Goal: Information Seeking & Learning: Learn about a topic

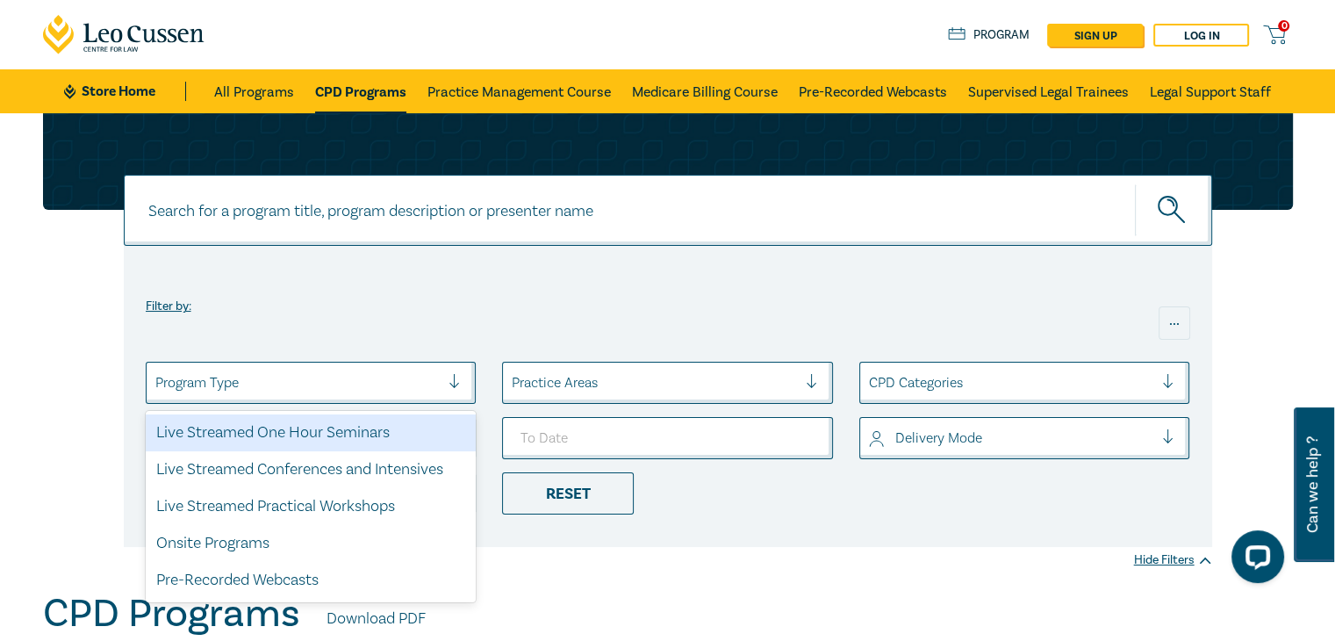
click at [456, 379] on div at bounding box center [462, 383] width 26 height 18
click at [457, 378] on div at bounding box center [462, 383] width 26 height 18
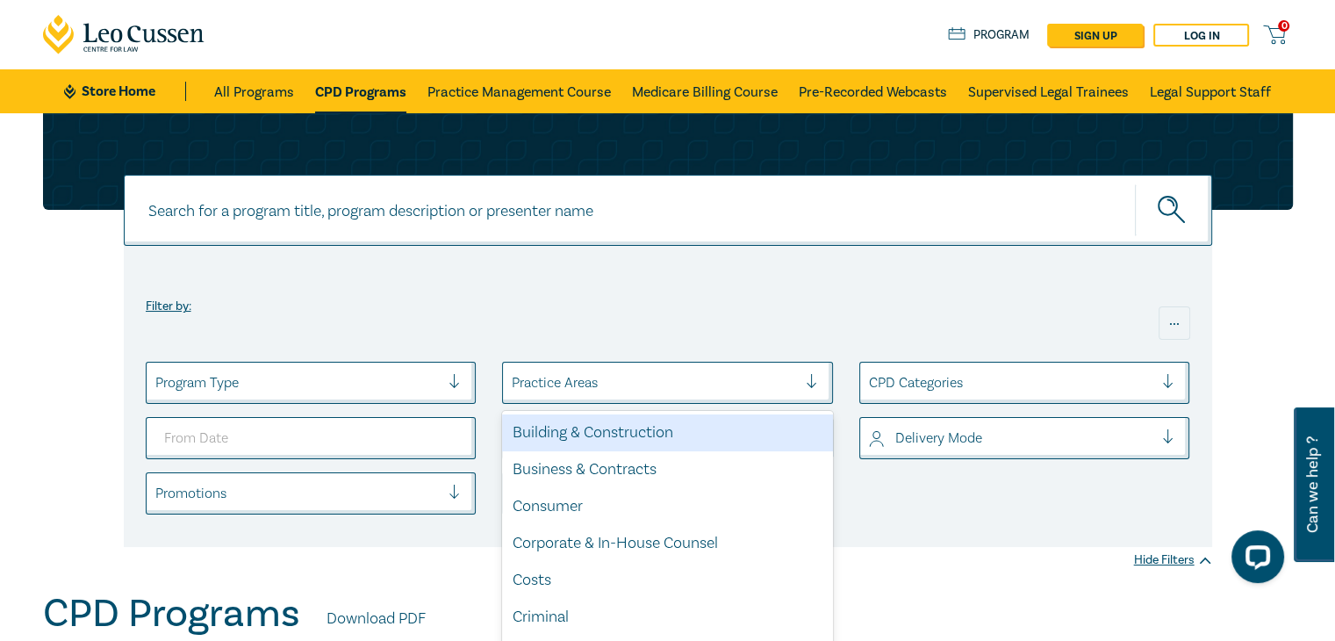
click at [814, 382] on div at bounding box center [819, 383] width 26 height 18
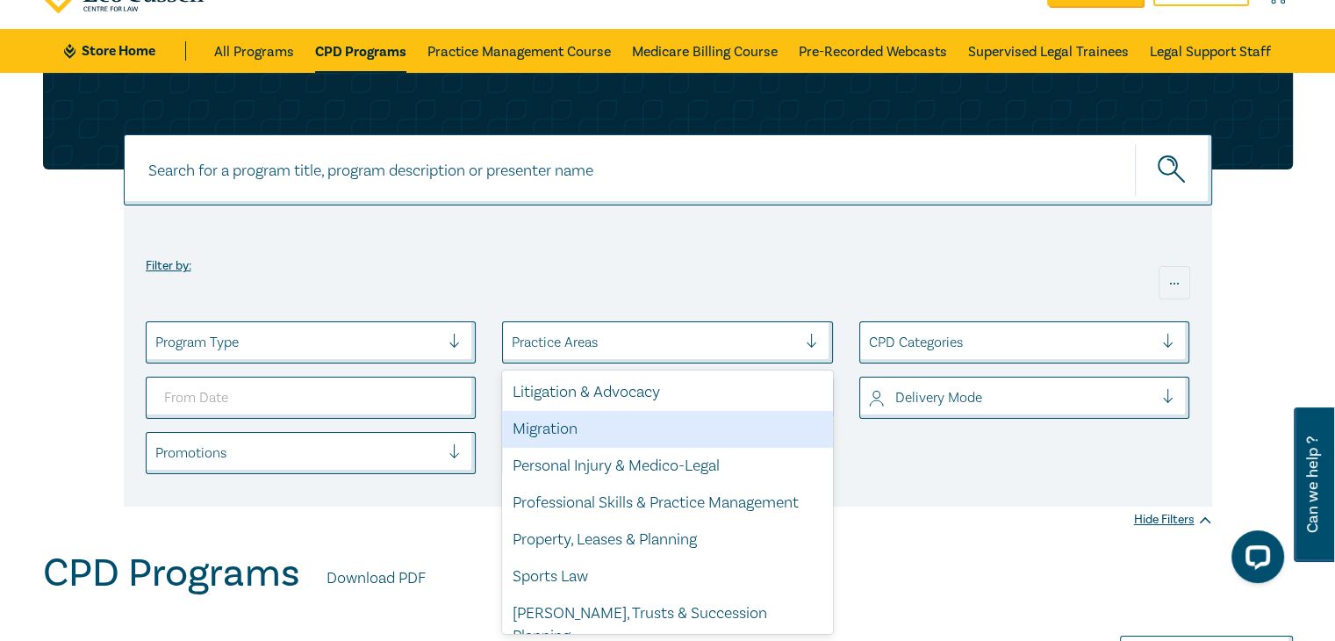
scroll to position [516, 0]
click at [562, 435] on div "Migration" at bounding box center [667, 428] width 331 height 37
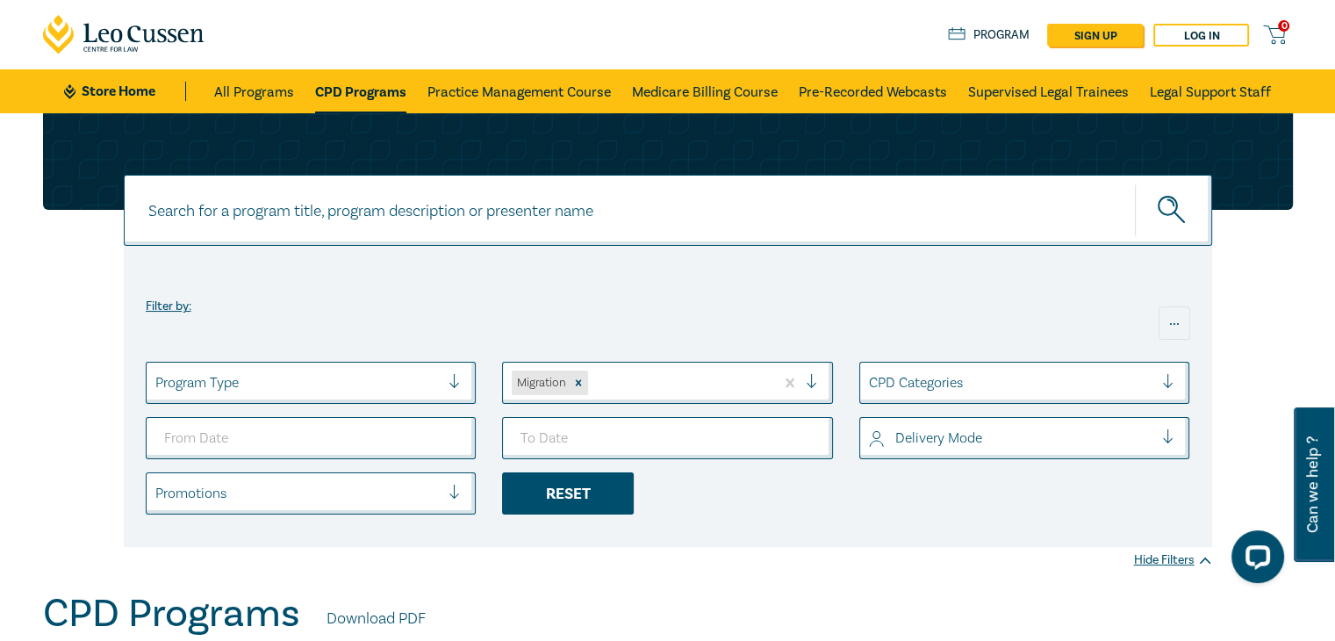
click at [581, 501] on div "Reset" at bounding box center [568, 493] width 132 height 42
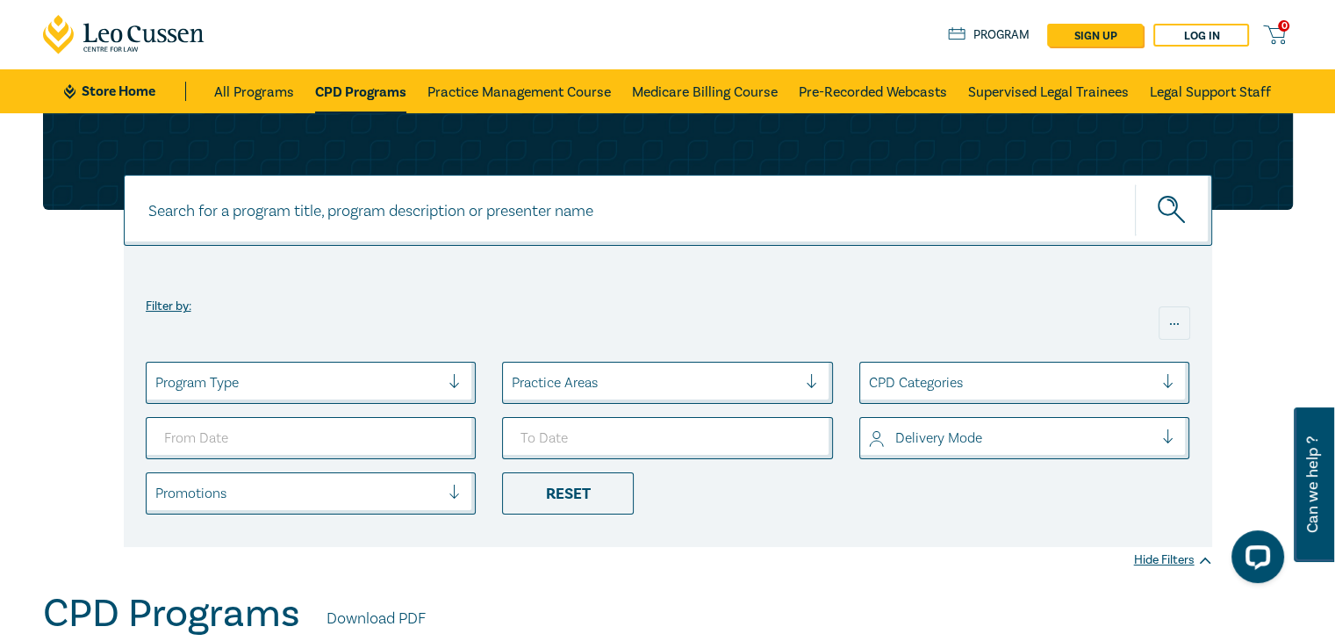
click at [292, 206] on input at bounding box center [668, 210] width 1089 height 71
type input "migration"
click at [1169, 205] on icon "submit" at bounding box center [1173, 211] width 31 height 31
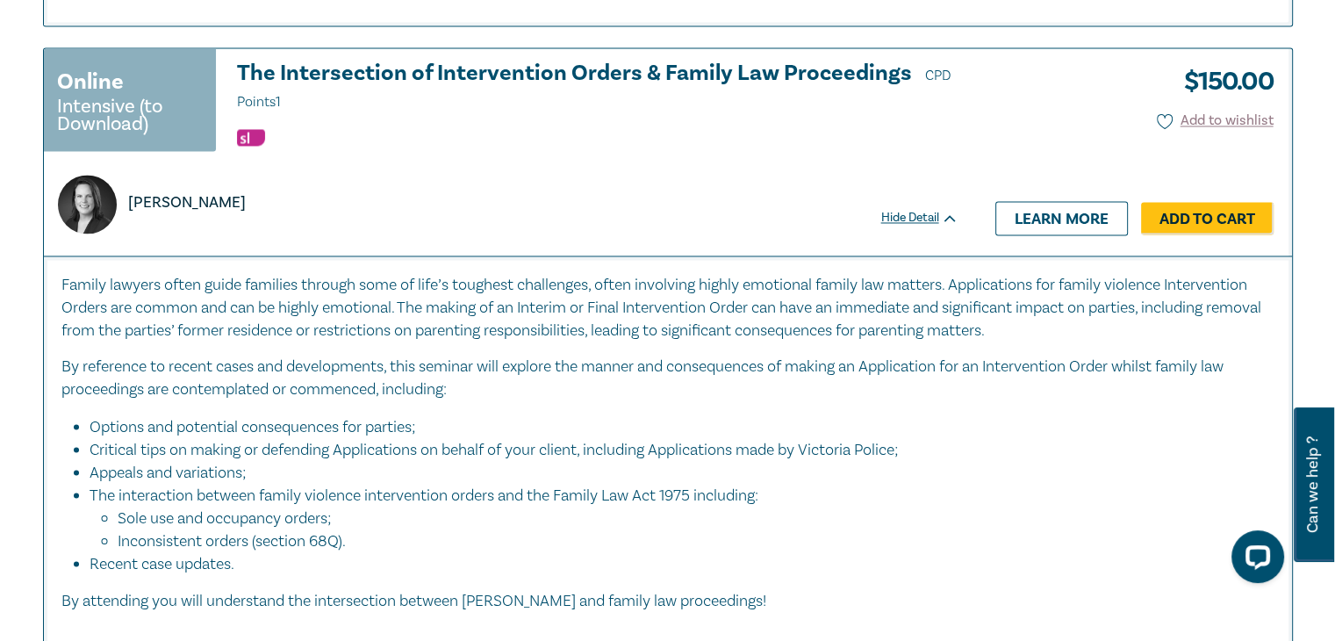
scroll to position [9570, 0]
